Goal: Information Seeking & Learning: Learn about a topic

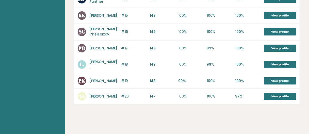
scroll to position [307, 0]
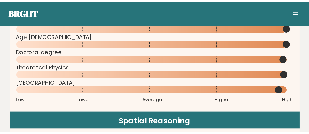
scroll to position [735, 0]
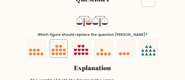
scroll to position [25, 0]
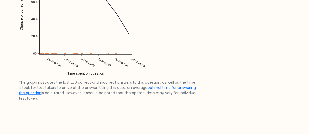
scroll to position [1000, 0]
